Goal: Information Seeking & Learning: Learn about a topic

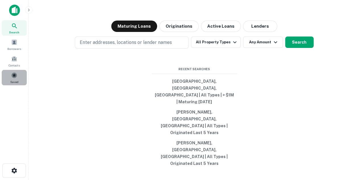
drag, startPoint x: 18, startPoint y: 83, endPoint x: 21, endPoint y: 83, distance: 3.1
click at [19, 83] on div "Saved" at bounding box center [14, 77] width 25 height 15
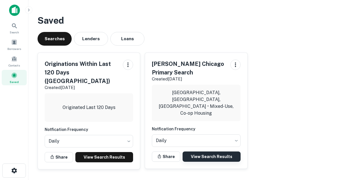
click at [231, 151] on link "View Search Results" at bounding box center [212, 156] width 58 height 10
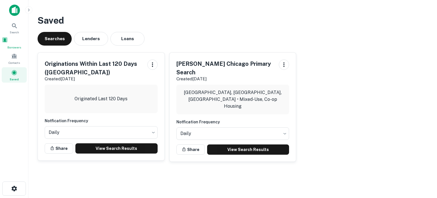
click at [8, 44] on div "Borrowers" at bounding box center [14, 43] width 25 height 13
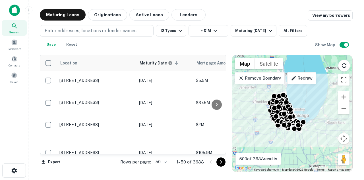
click at [159, 164] on body "Search Borrowers Contacts Saved Maturing Loans Originations Active Loans Lender…" at bounding box center [182, 90] width 364 height 180
click at [164, 171] on li "100" at bounding box center [161, 167] width 17 height 10
type input "***"
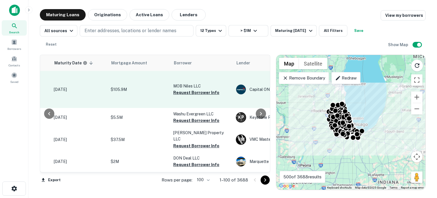
scroll to position [0, 86]
drag, startPoint x: 193, startPoint y: 80, endPoint x: 185, endPoint y: 88, distance: 11.3
click at [193, 89] on button "Request Borrower Info" at bounding box center [195, 92] width 46 height 7
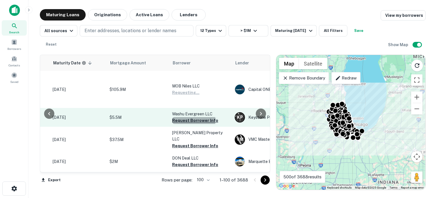
click at [182, 117] on button "Request Borrower Info" at bounding box center [195, 120] width 46 height 7
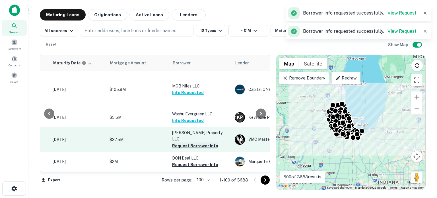
click at [178, 142] on button "Request Borrower Info" at bounding box center [195, 145] width 46 height 7
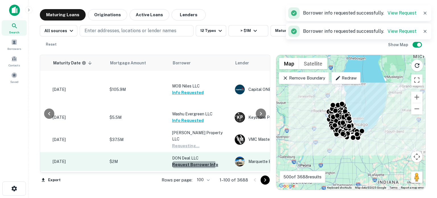
click at [177, 161] on button "Request Borrower Info" at bounding box center [195, 164] width 46 height 7
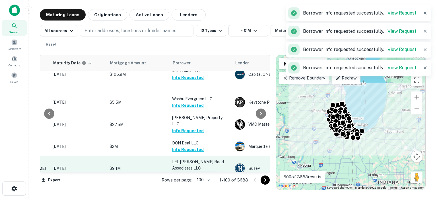
scroll to position [28, 86]
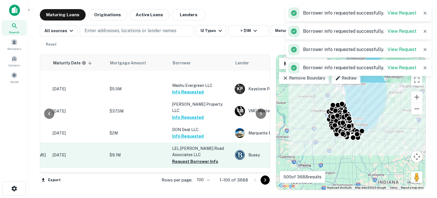
click at [181, 145] on p "LEL Kenyon Road Associates LLC" at bounding box center [200, 151] width 57 height 13
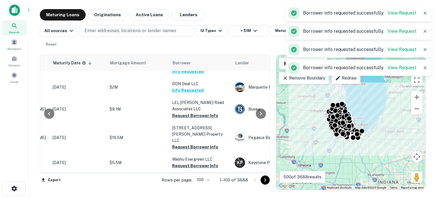
scroll to position [85, 86]
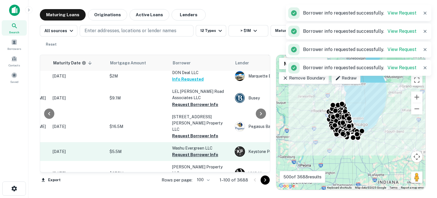
click at [185, 151] on button "Request Borrower Info" at bounding box center [195, 154] width 46 height 7
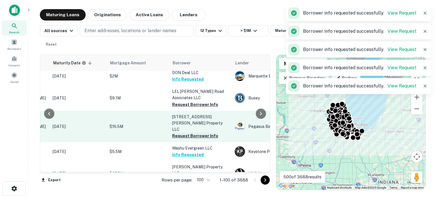
click at [188, 132] on button "Request Borrower Info" at bounding box center [195, 135] width 46 height 7
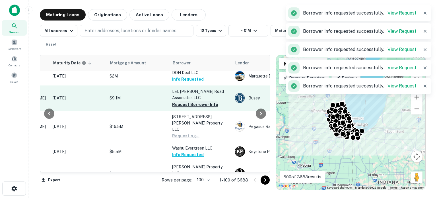
click at [211, 101] on button "Request Borrower Info" at bounding box center [195, 104] width 46 height 7
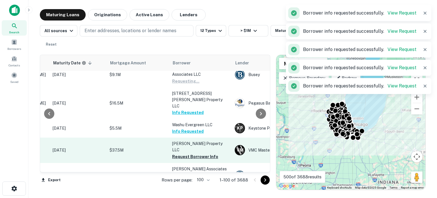
scroll to position [114, 86]
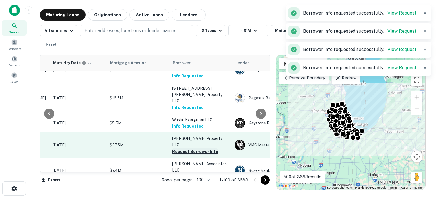
click at [198, 148] on button "Request Borrower Info" at bounding box center [195, 151] width 46 height 7
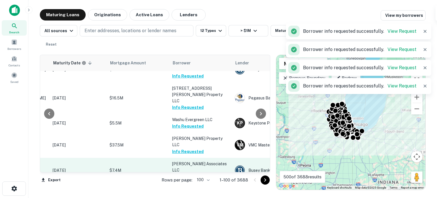
click at [192, 173] on button "Request Borrower Info" at bounding box center [195, 176] width 46 height 7
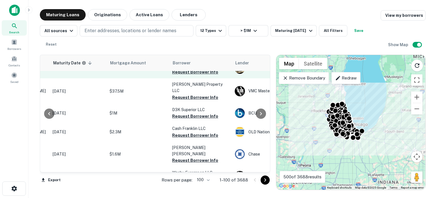
scroll to position [199, 86]
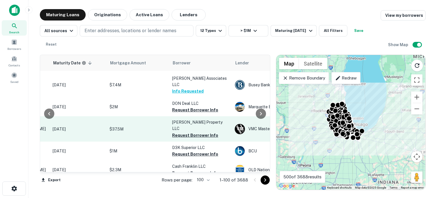
drag, startPoint x: 198, startPoint y: 108, endPoint x: 199, endPoint y: 100, distance: 7.8
click at [198, 132] on button "Request Borrower Info" at bounding box center [195, 135] width 46 height 7
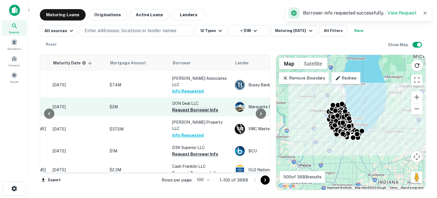
click at [207, 106] on button "Request Borrower Info" at bounding box center [195, 109] width 46 height 7
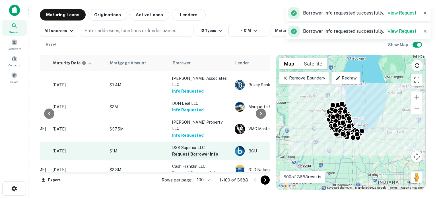
click at [199, 150] on button "Request Borrower Info" at bounding box center [195, 153] width 46 height 7
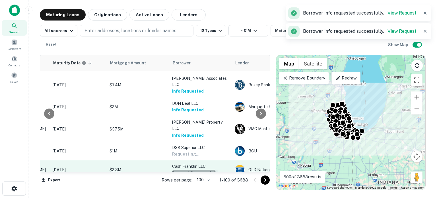
click at [191, 170] on button "Request Borrower Info" at bounding box center [195, 173] width 46 height 7
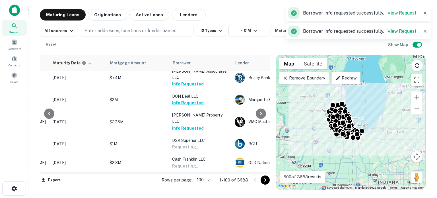
scroll to position [228, 86]
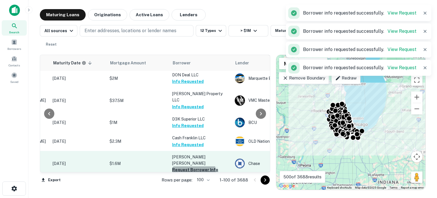
click at [191, 166] on button "Request Borrower Info" at bounding box center [195, 169] width 46 height 7
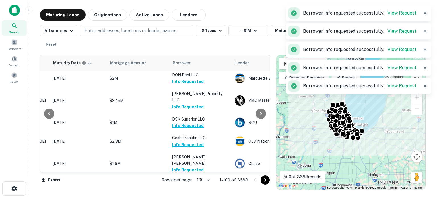
click at [192, 179] on button "Request Borrower Info" at bounding box center [195, 188] width 46 height 7
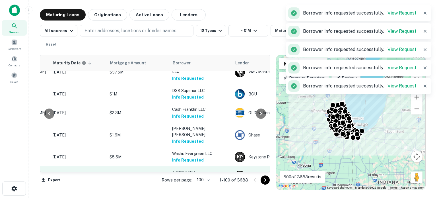
click at [191, 176] on button "Request Borrower Info" at bounding box center [195, 179] width 46 height 7
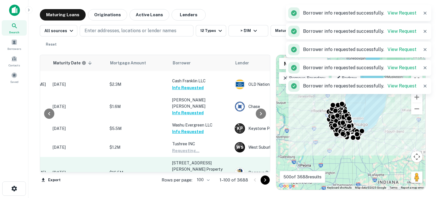
click at [191, 178] on button "Request Borrower Info" at bounding box center [195, 181] width 46 height 7
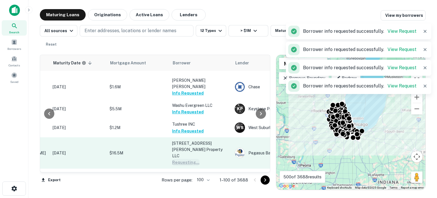
scroll to position [313, 86]
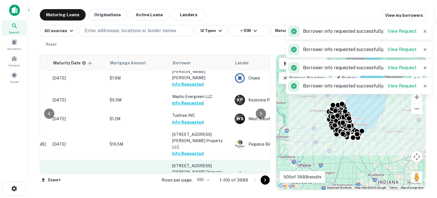
click at [191, 179] on button "Request Borrower Info" at bounding box center [195, 184] width 46 height 7
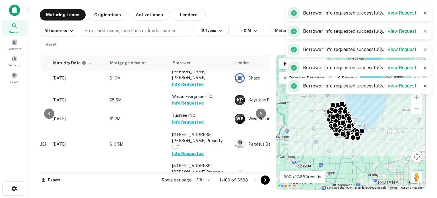
click at [190, 179] on p "2S4 W 111th LLC" at bounding box center [200, 197] width 57 height 6
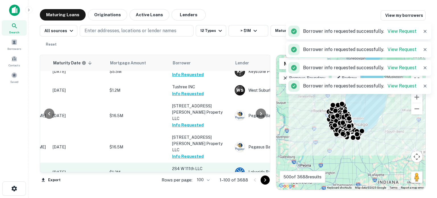
click at [192, 172] on button "Request Borrower Info" at bounding box center [195, 175] width 46 height 7
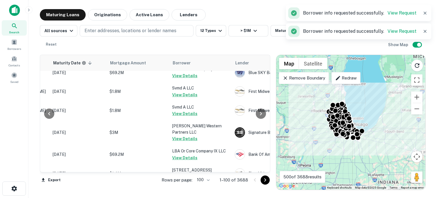
scroll to position [1394, 86]
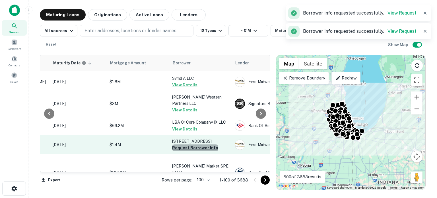
click at [211, 144] on button "Request Borrower Info" at bounding box center [195, 147] width 46 height 7
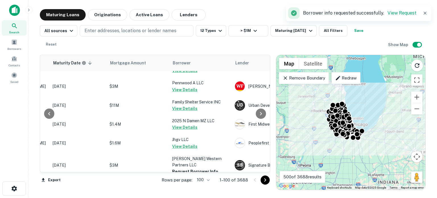
scroll to position [1194, 86]
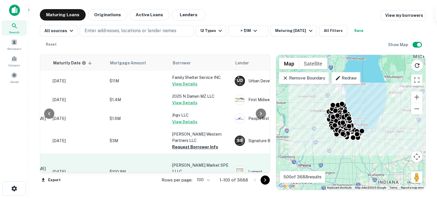
click at [195, 174] on button "Request Borrower Info" at bounding box center [195, 177] width 46 height 7
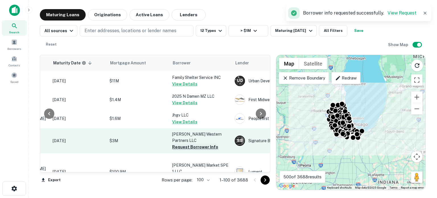
click at [208, 143] on button "Request Borrower Info" at bounding box center [195, 146] width 46 height 7
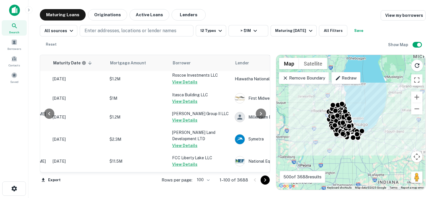
scroll to position [938, 86]
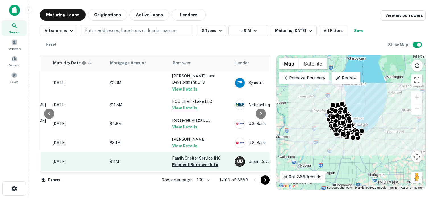
click at [188, 161] on button "Request Borrower Info" at bounding box center [195, 164] width 46 height 7
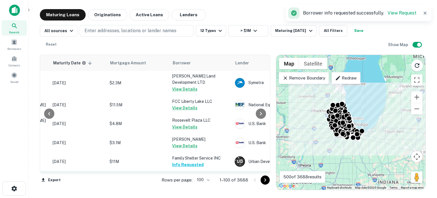
click at [208, 179] on button "Request Borrower Info" at bounding box center [195, 189] width 46 height 7
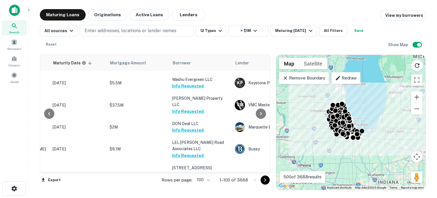
scroll to position [0, 86]
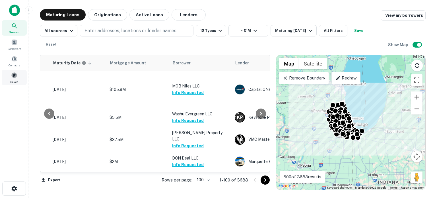
click at [24, 75] on div "Saved" at bounding box center [14, 77] width 25 height 15
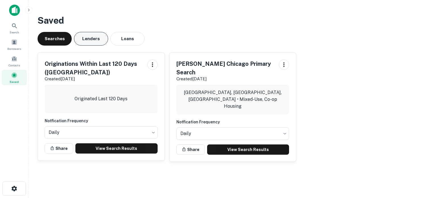
click at [84, 44] on button "Lenders" at bounding box center [91, 39] width 34 height 14
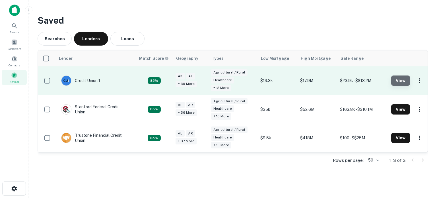
click at [396, 80] on button "View" at bounding box center [400, 80] width 19 height 10
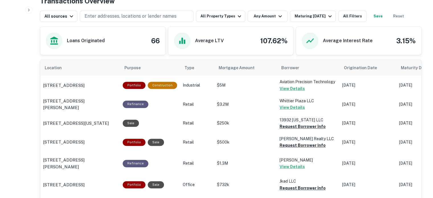
scroll to position [256, 0]
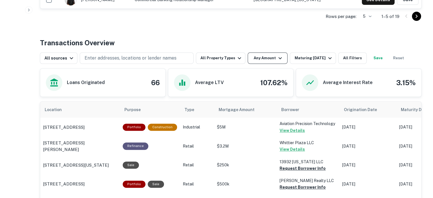
click at [280, 59] on button "Any Amount" at bounding box center [268, 57] width 40 height 11
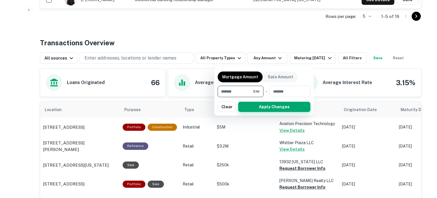
type input "*******"
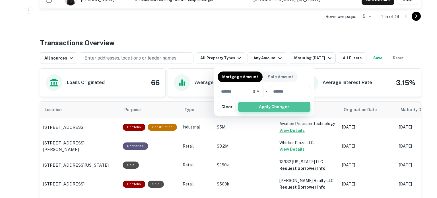
click at [293, 106] on button "Apply Changes" at bounding box center [274, 107] width 72 height 10
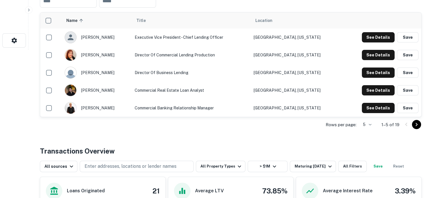
scroll to position [88, 0]
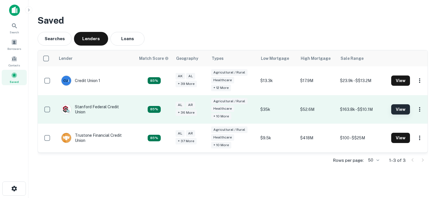
click at [393, 112] on button "View" at bounding box center [400, 109] width 19 height 10
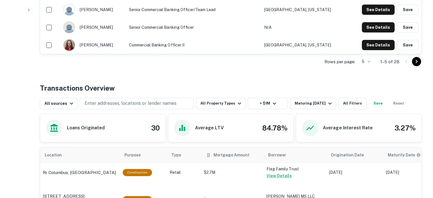
scroll to position [199, 0]
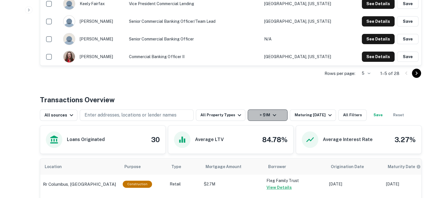
click at [257, 113] on button "> $1M" at bounding box center [268, 114] width 40 height 11
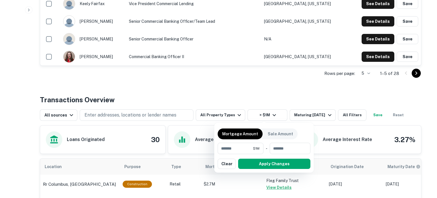
click at [336, 83] on div at bounding box center [218, 99] width 437 height 198
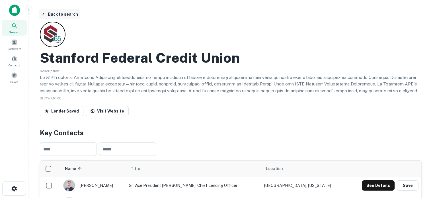
click at [63, 13] on button "Back to search" at bounding box center [60, 14] width 42 height 10
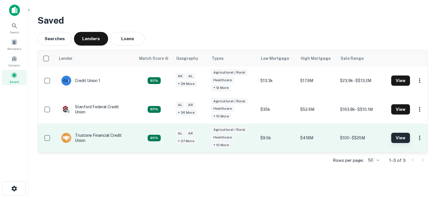
click at [403, 136] on button "View" at bounding box center [400, 138] width 19 height 10
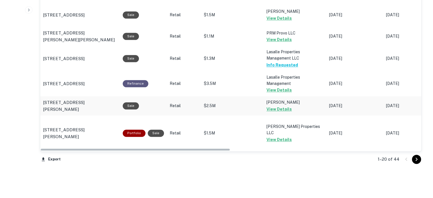
scroll to position [699, 0]
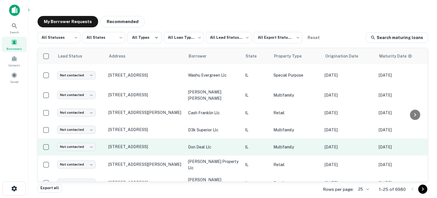
scroll to position [228, 0]
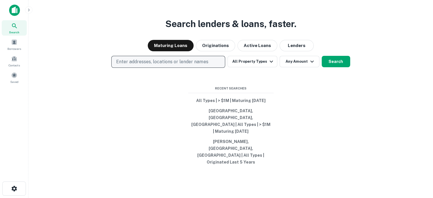
click at [138, 65] on p "Enter addresses, locations or lender names" at bounding box center [162, 61] width 92 height 7
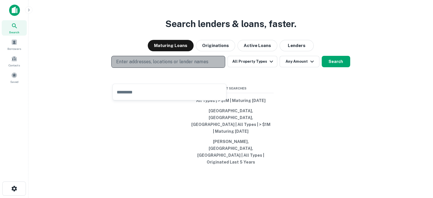
click at [139, 65] on p "Enter addresses, locations or lender names" at bounding box center [162, 61] width 92 height 7
click at [147, 65] on p "Enter addresses, locations or lender names" at bounding box center [162, 61] width 92 height 7
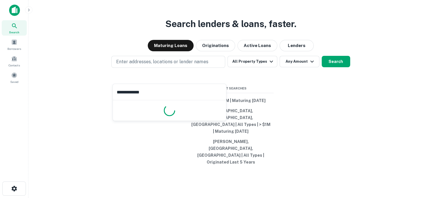
type input "**********"
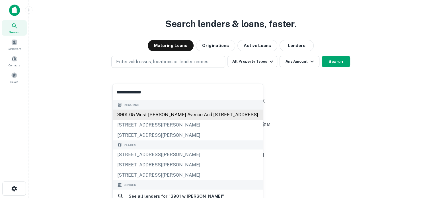
click at [158, 117] on div "3901-05 west [PERSON_NAME] avenue and [STREET_ADDRESS]" at bounding box center [188, 114] width 150 height 10
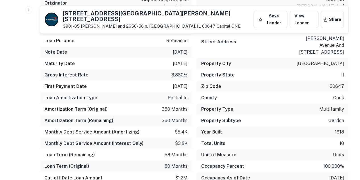
scroll to position [427, 0]
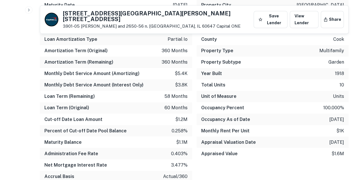
drag, startPoint x: 62, startPoint y: 13, endPoint x: 83, endPoint y: 20, distance: 22.0
click at [83, 20] on div "3901-05 [GEOGRAPHIC_DATA][PERSON_NAME][STREET_ADDRESS]-05 [PERSON_NAME] and 265…" at bounding box center [148, 19] width 207 height 19
